Goal: Task Accomplishment & Management: Use online tool/utility

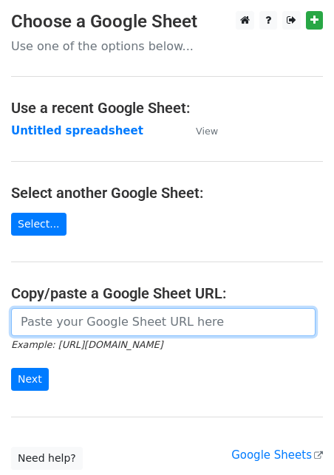
click at [108, 331] on input "url" at bounding box center [163, 322] width 305 height 28
paste input "[URL][DOMAIN_NAME]"
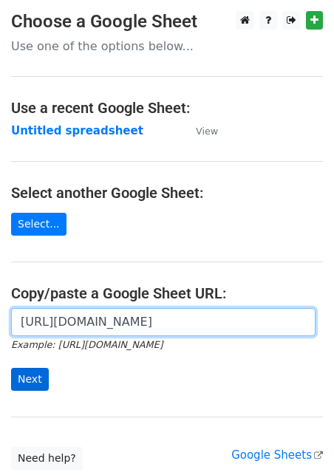
type input "[URL][DOMAIN_NAME]"
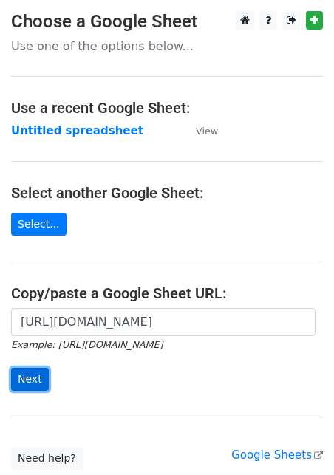
scroll to position [0, 0]
click at [38, 376] on input "Next" at bounding box center [30, 379] width 38 height 23
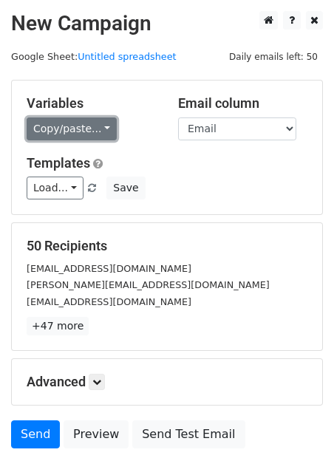
click at [62, 131] on link "Copy/paste..." at bounding box center [72, 129] width 90 height 23
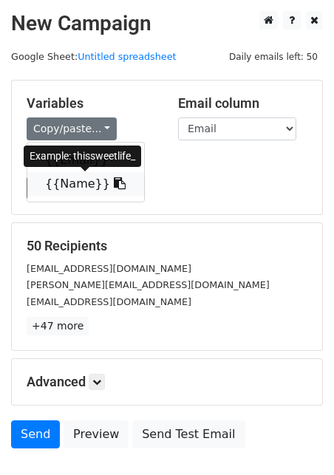
click at [61, 183] on link "{{Name}}" at bounding box center [85, 184] width 117 height 24
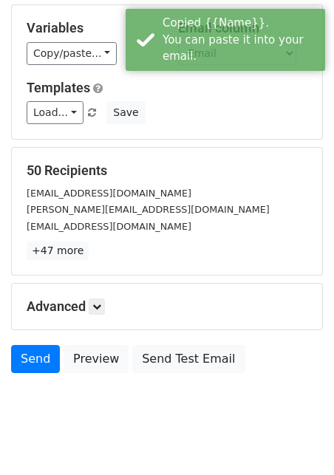
scroll to position [99, 0]
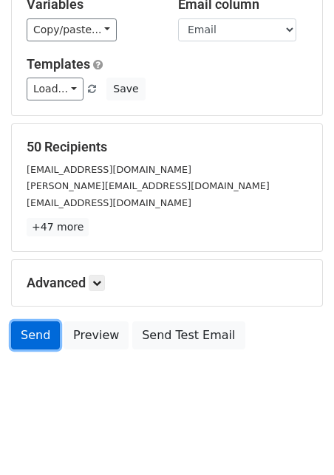
click at [38, 333] on link "Send" at bounding box center [35, 336] width 49 height 28
